Goal: Information Seeking & Learning: Find specific page/section

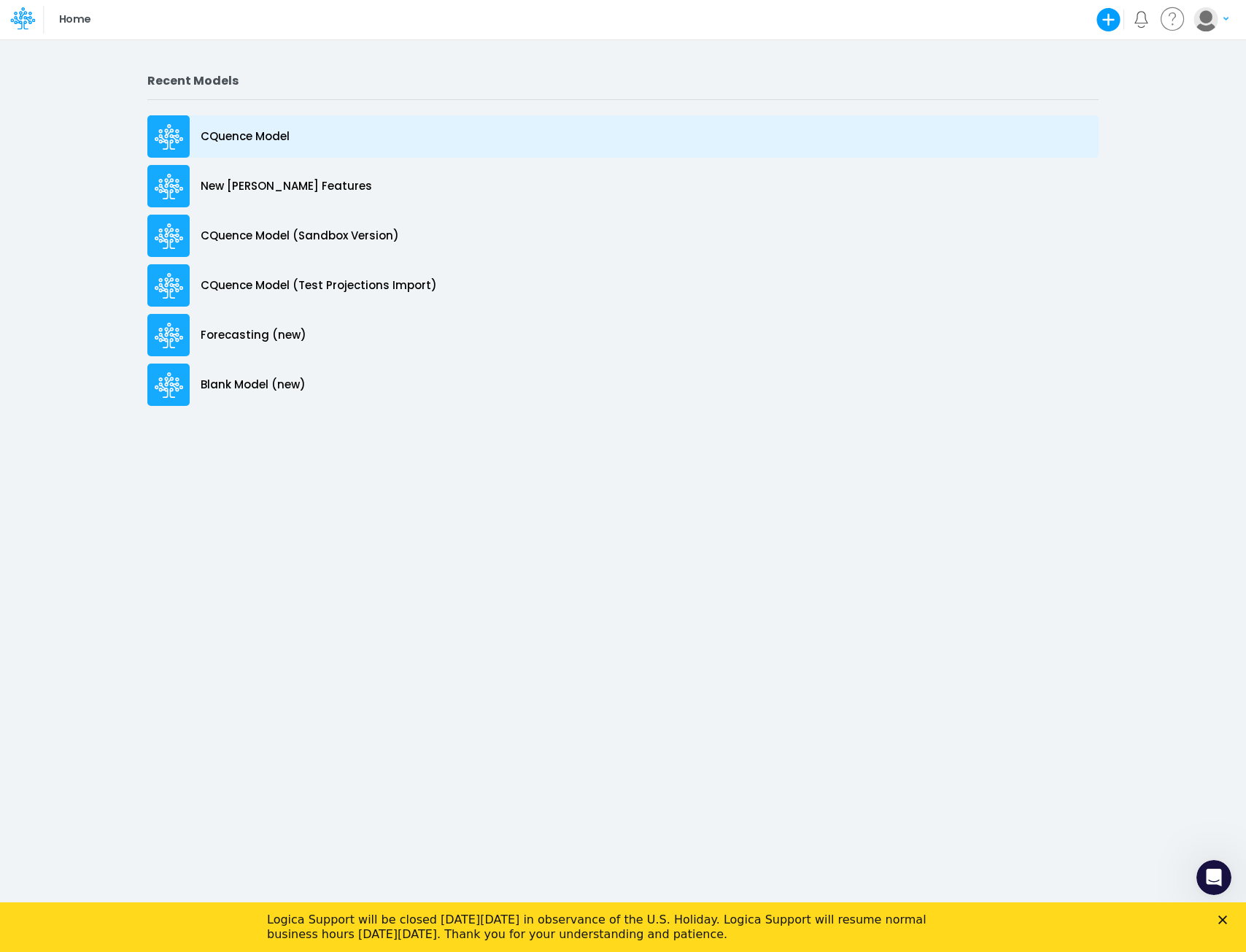
click at [265, 138] on p "CQuence Model" at bounding box center [246, 137] width 89 height 17
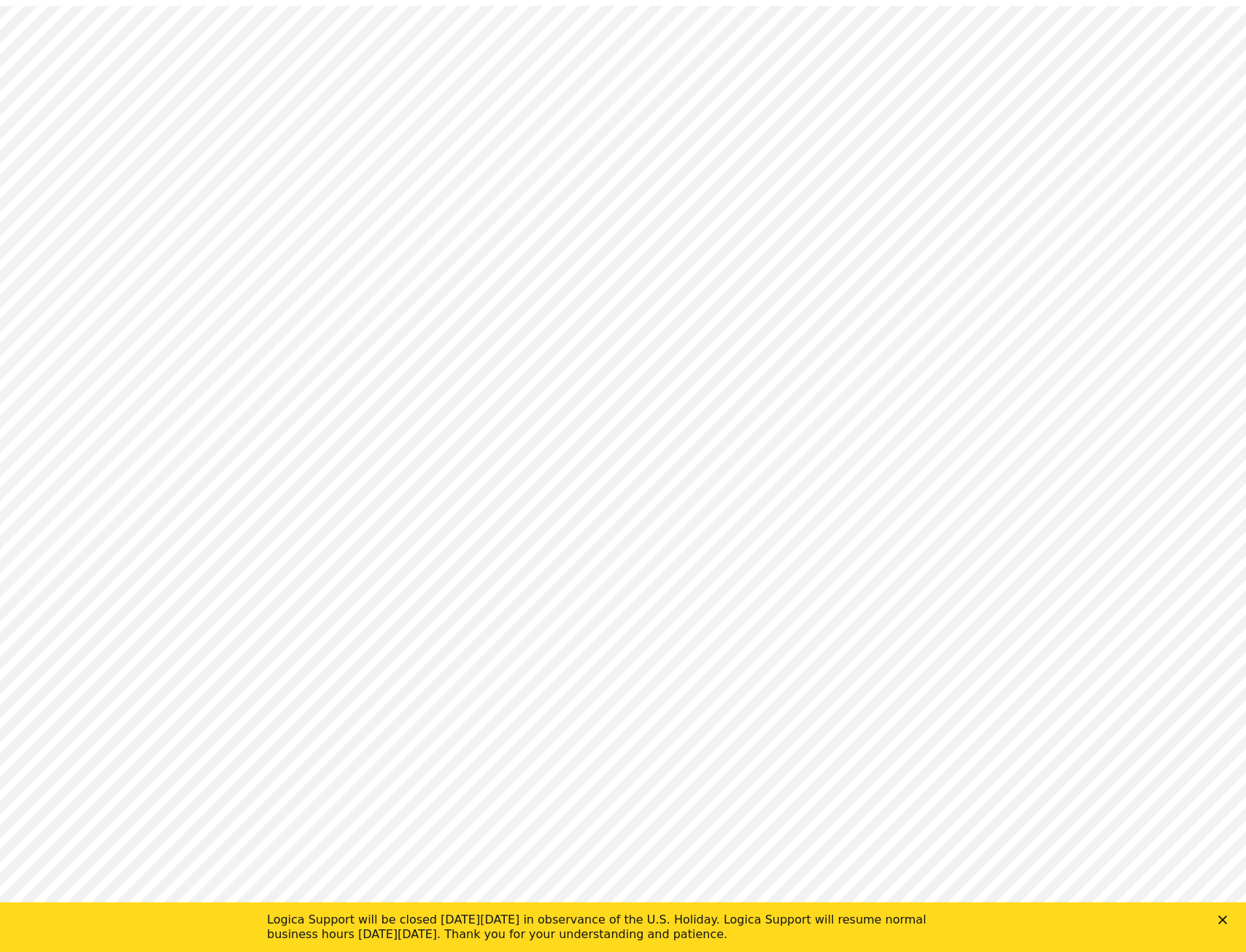
type input "Consolidated All by Month"
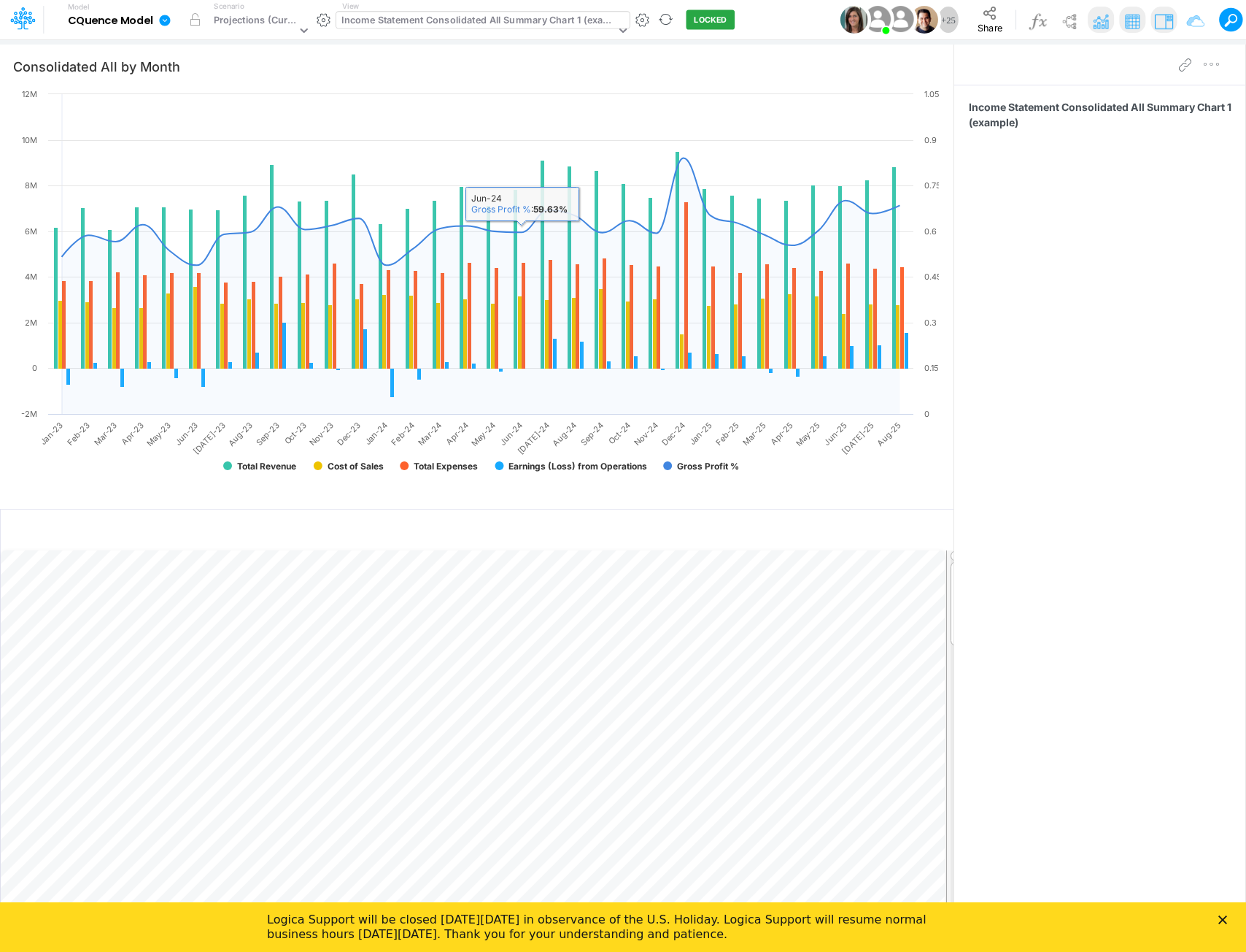
click at [471, 27] on div "Income Statement Consolidated All Summary Chart 1 (example)" at bounding box center [478, 21] width 273 height 17
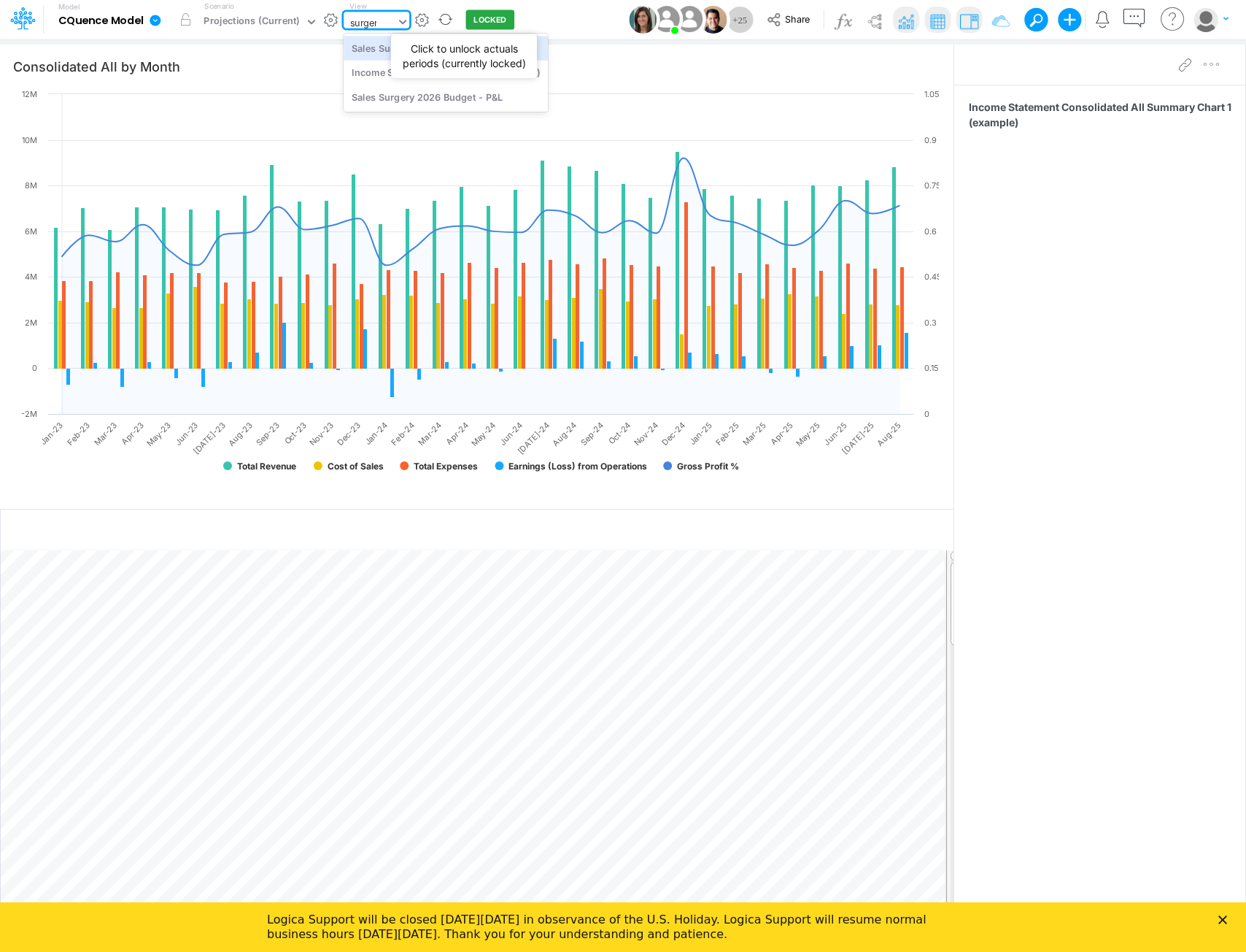
type input "surgery"
click at [454, 103] on div "Sales Surgery 2026 Budget - P&L" at bounding box center [446, 96] width 204 height 24
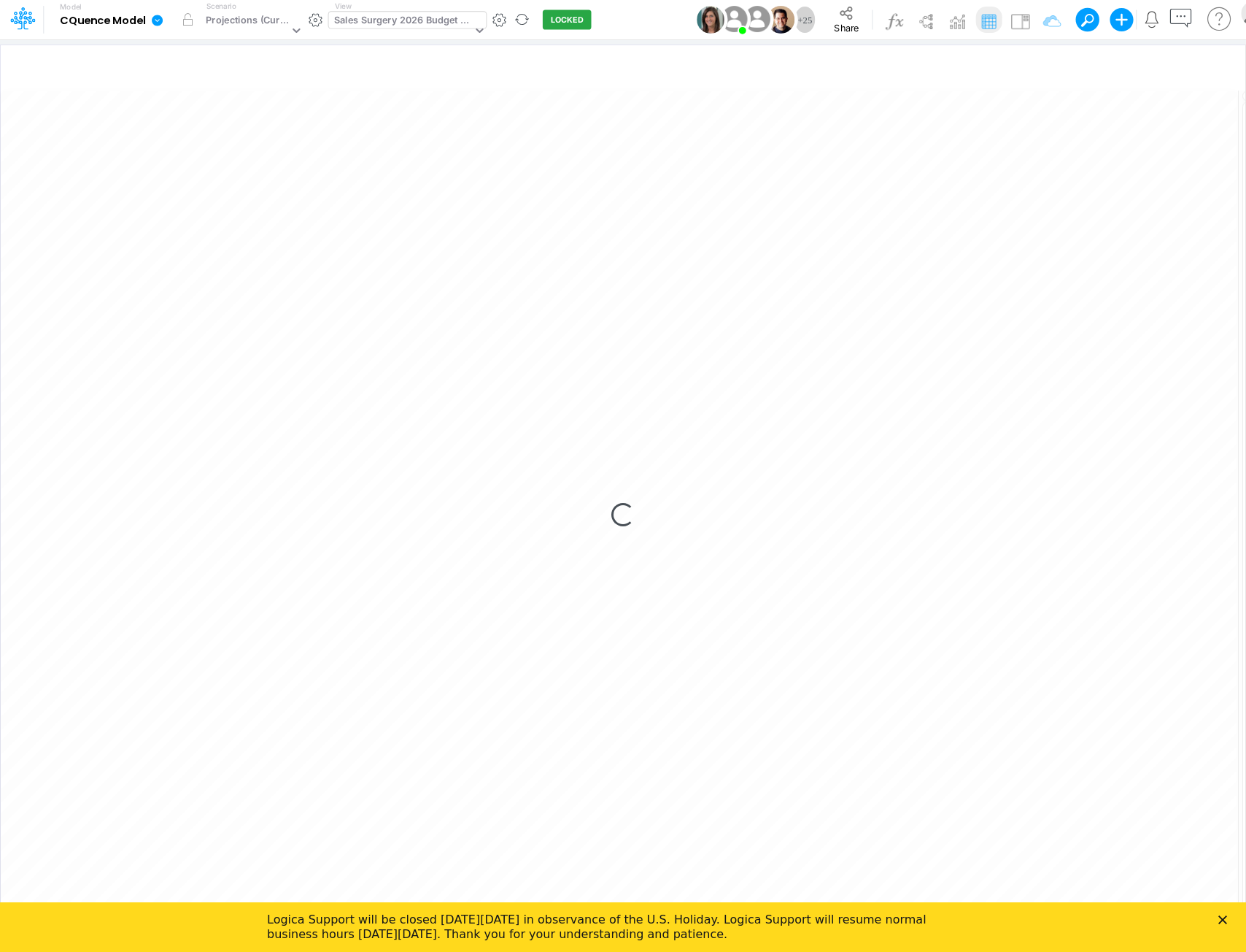
click at [1227, 916] on icon "Close" at bounding box center [1222, 919] width 9 height 9
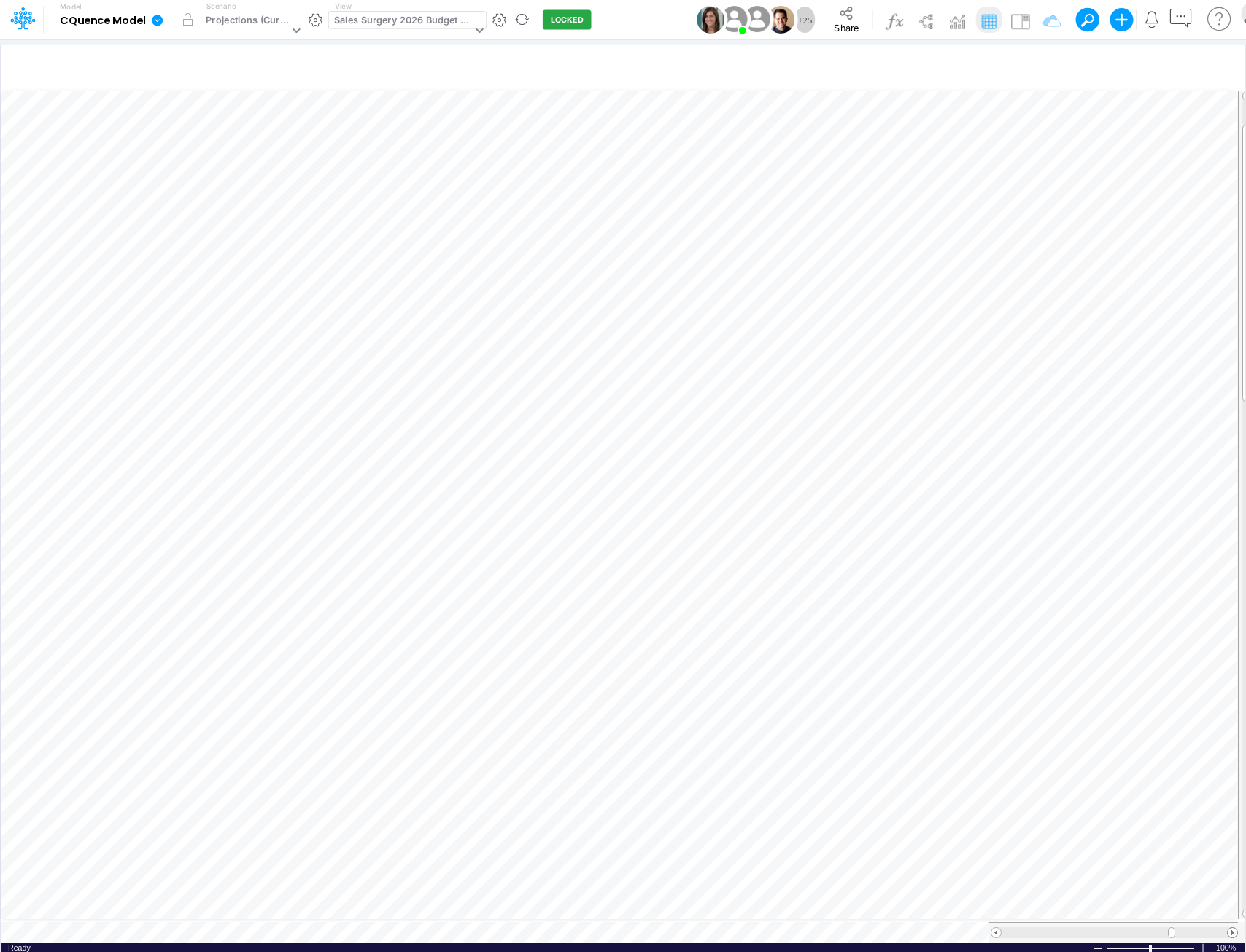
click at [1234, 928] on span at bounding box center [1233, 933] width 10 height 10
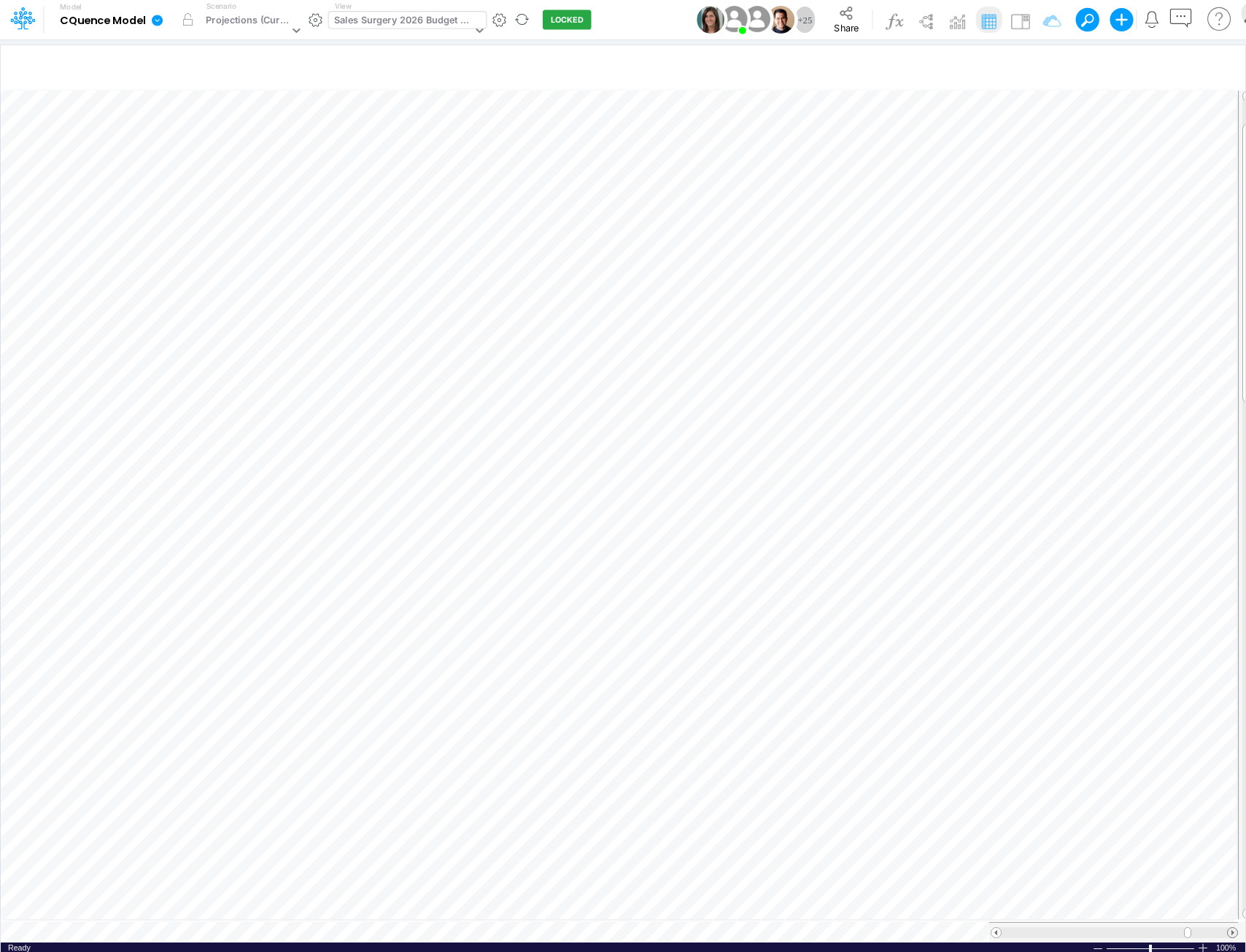
click at [1234, 928] on span at bounding box center [1233, 933] width 10 height 10
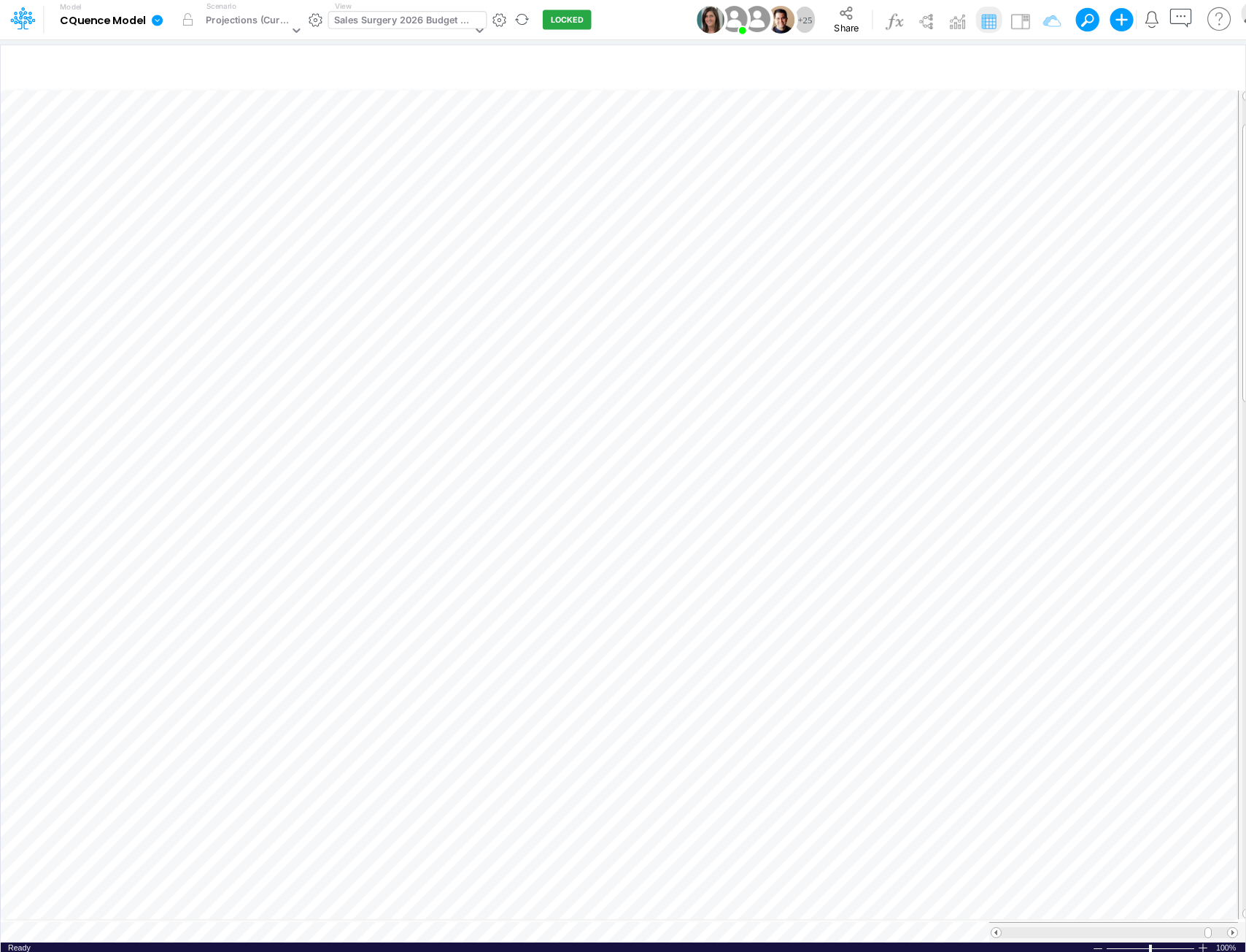
click at [440, 20] on div "Sales Surgery 2026 Budget - P&L" at bounding box center [402, 21] width 138 height 17
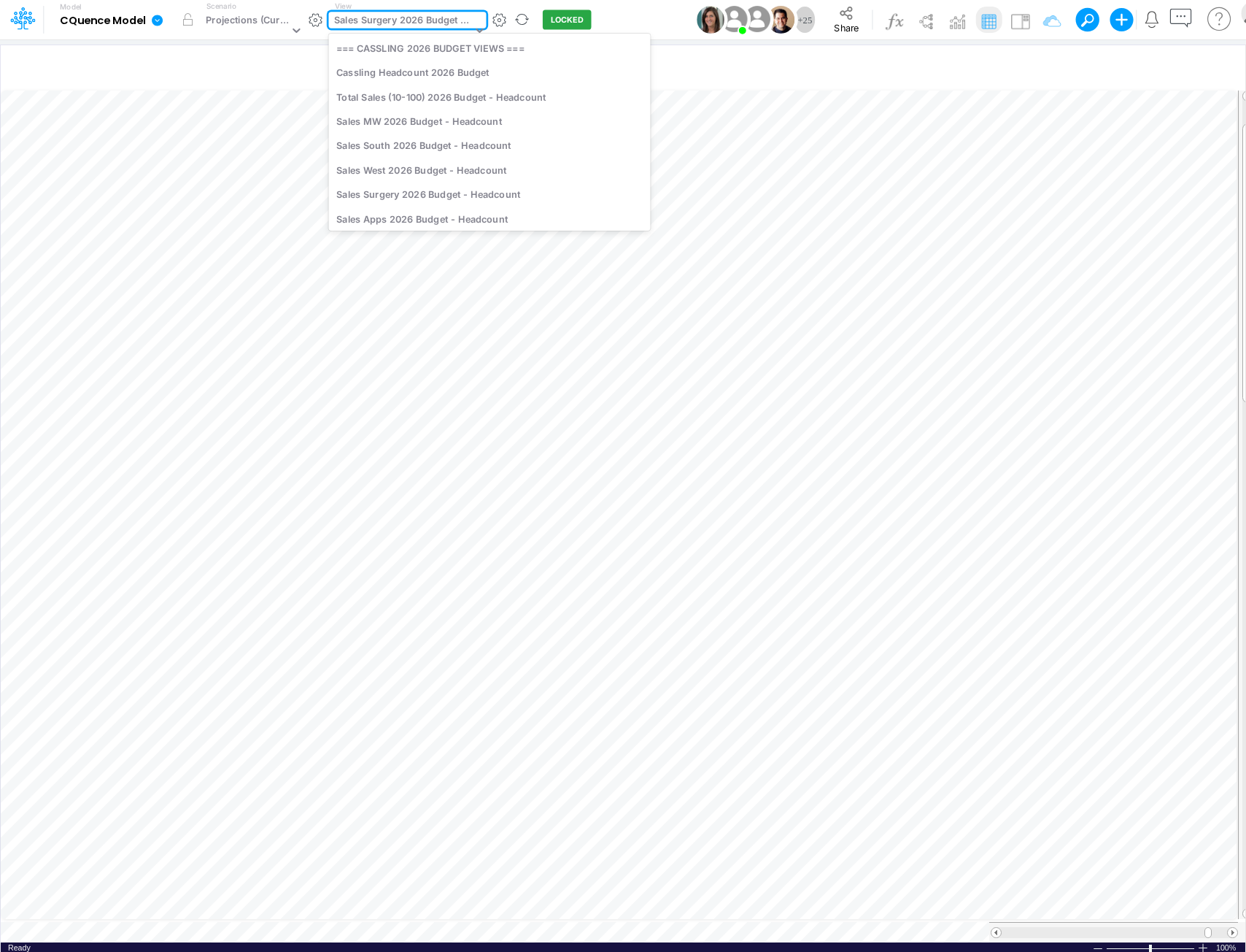
scroll to position [4343, 0]
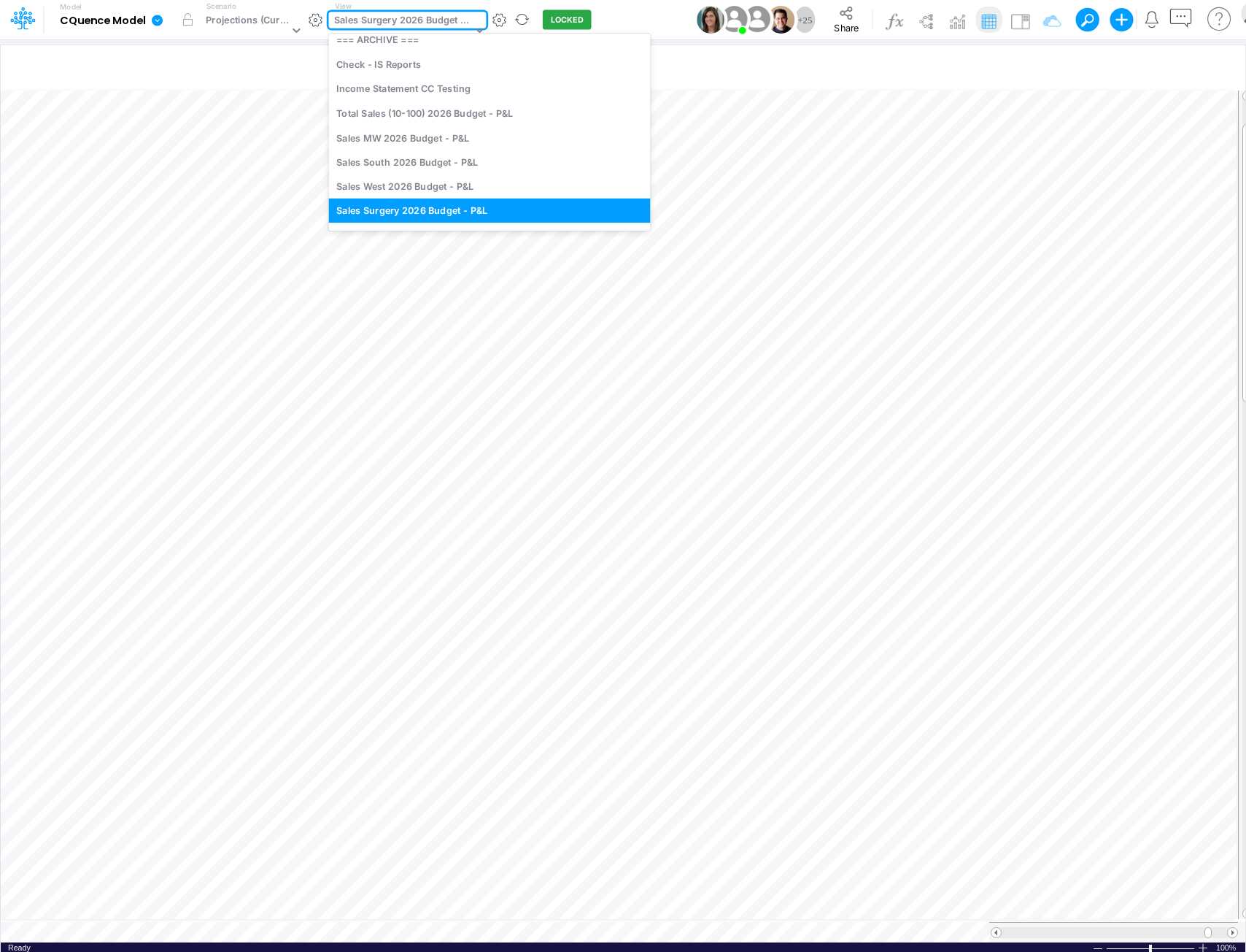
type input "u"
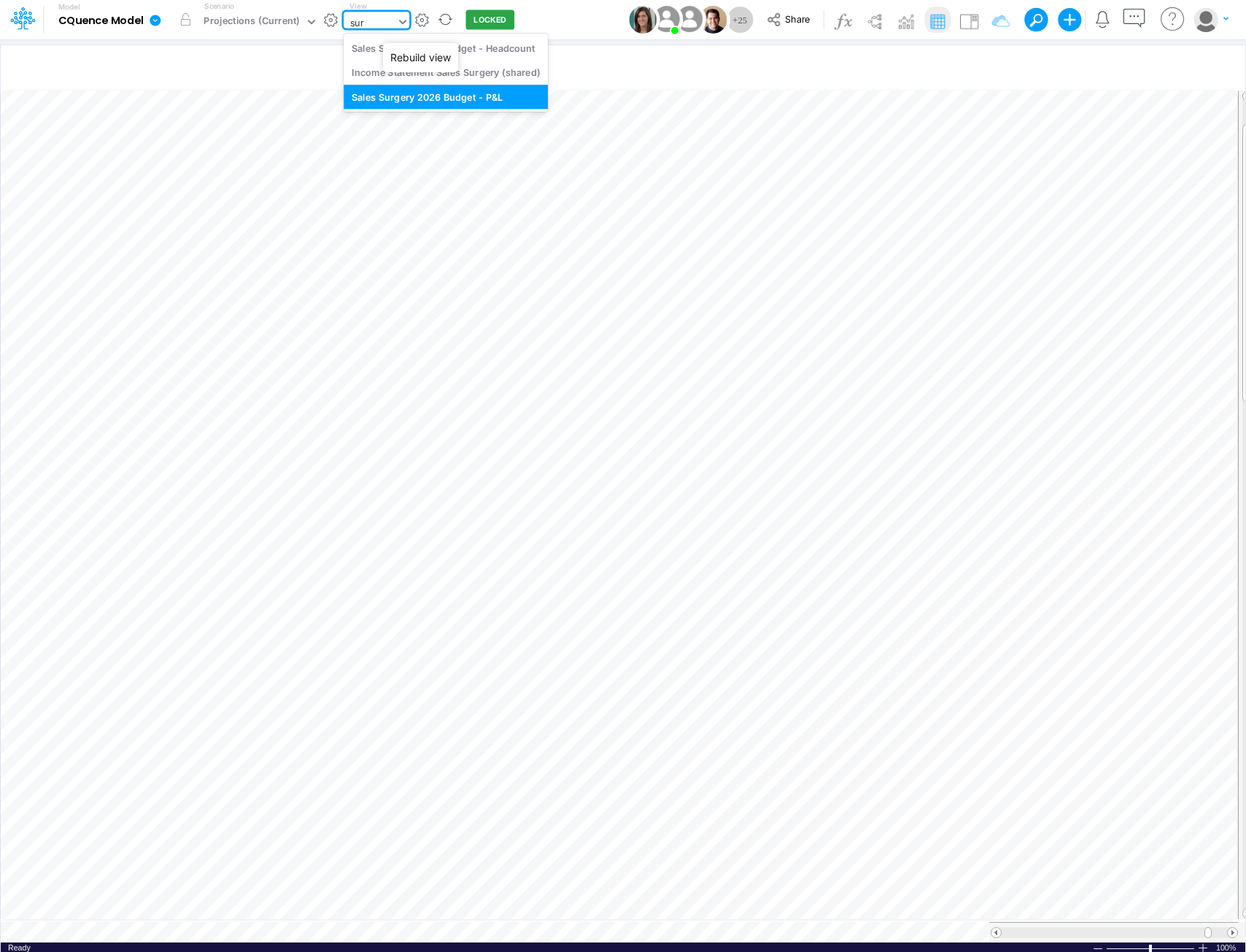
scroll to position [0, 0]
type input "surgery"
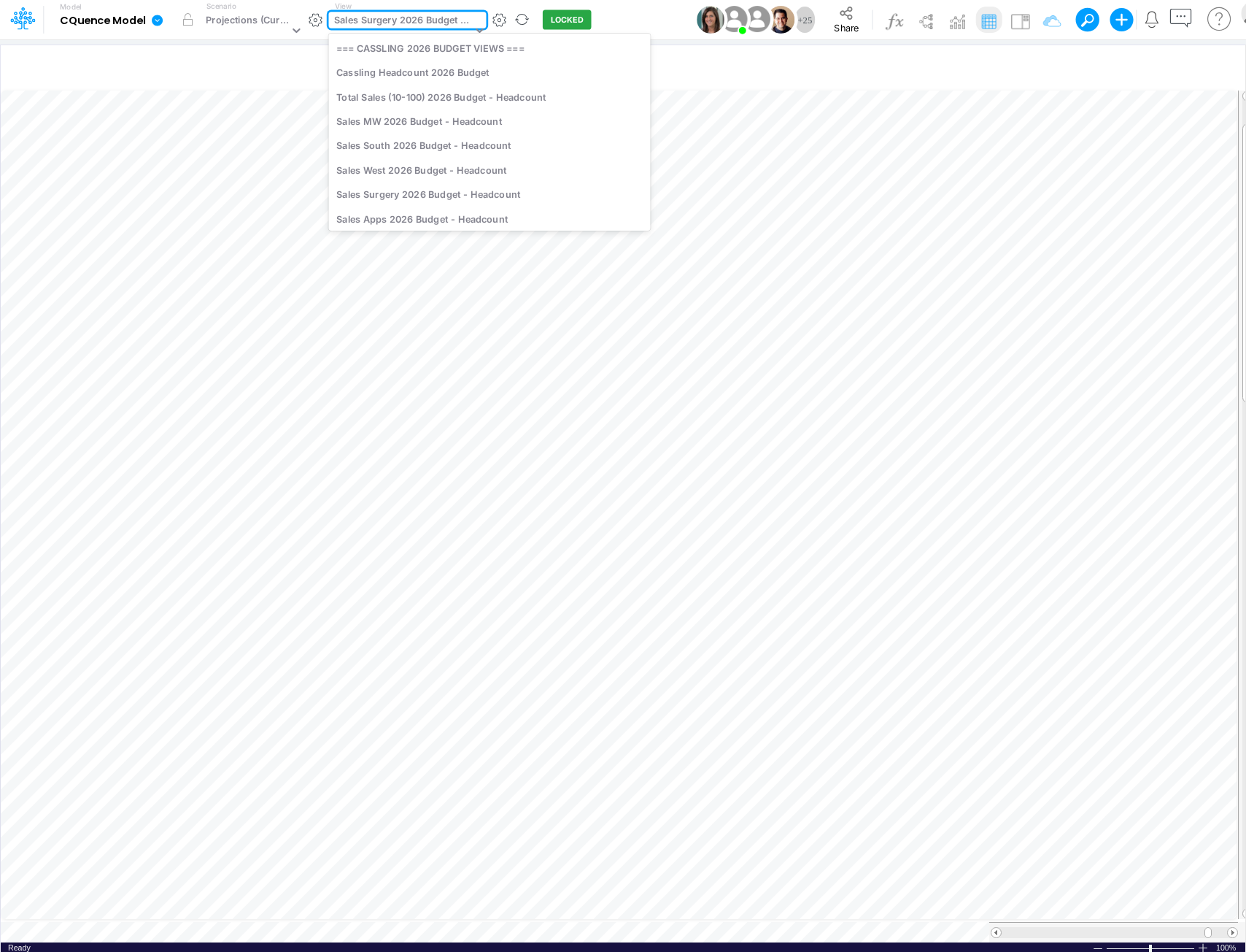
click at [378, 24] on div "Sales Surgery 2026 Budget - P&L" at bounding box center [402, 21] width 138 height 17
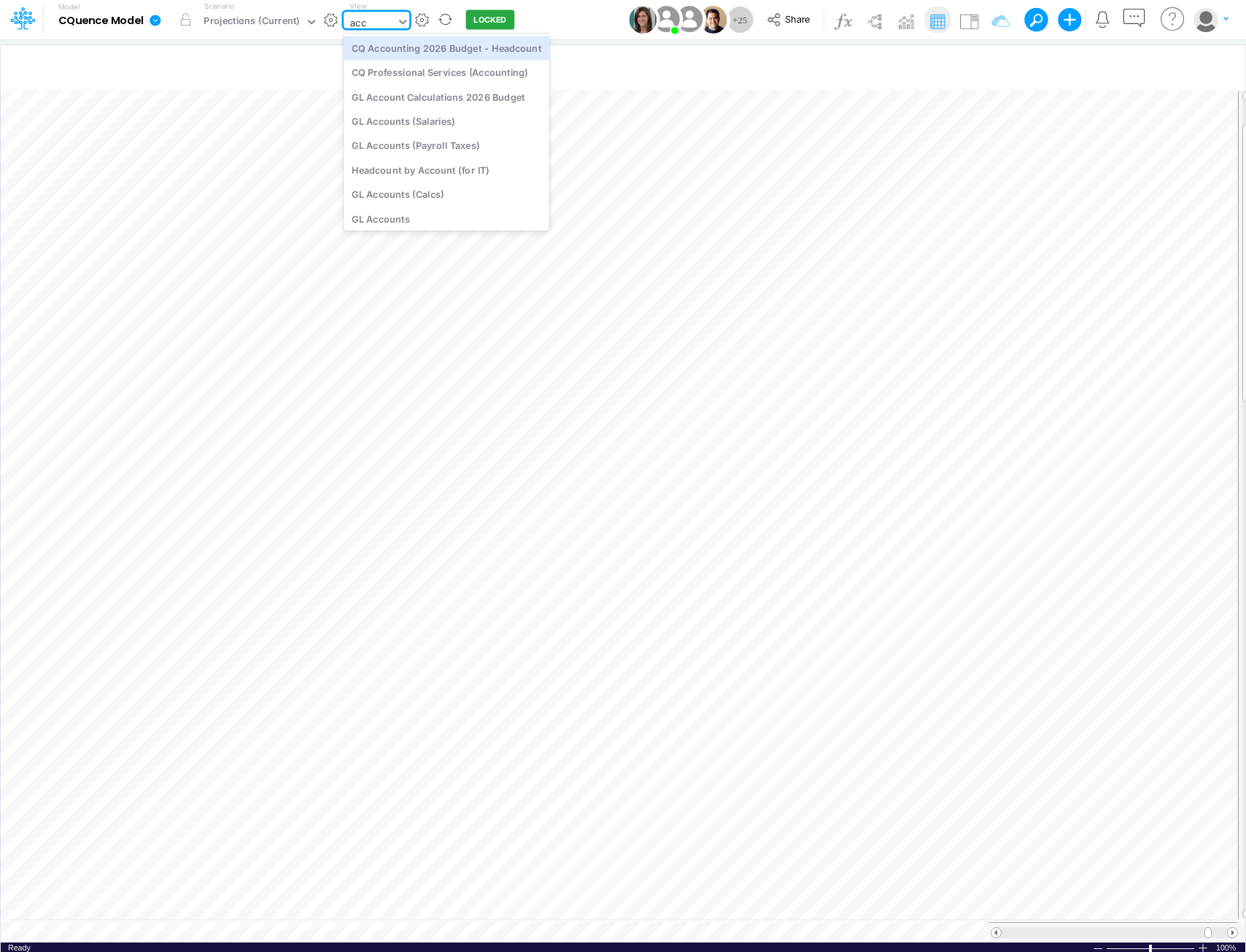
type input "acco"
click at [456, 51] on div "CQ Accounting 2026 Budget - Headcount" at bounding box center [447, 48] width 206 height 24
